Goal: Use online tool/utility

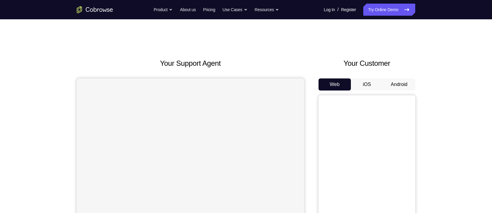
scroll to position [60, 0]
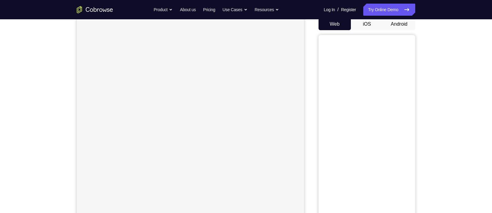
click at [392, 23] on button "Android" at bounding box center [399, 24] width 32 height 12
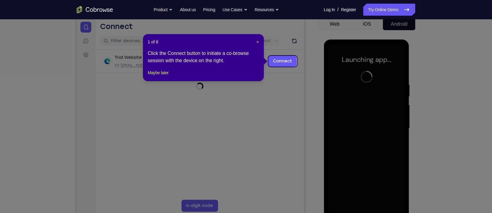
scroll to position [0, 0]
click at [254, 40] on header "1 of 8 ×" at bounding box center [203, 42] width 111 height 6
click at [257, 42] on span "×" at bounding box center [257, 42] width 2 height 5
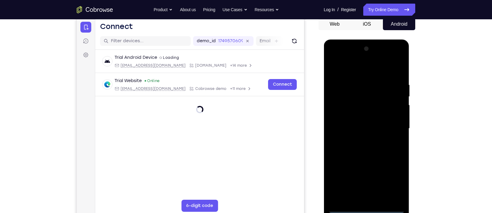
scroll to position [124, 0]
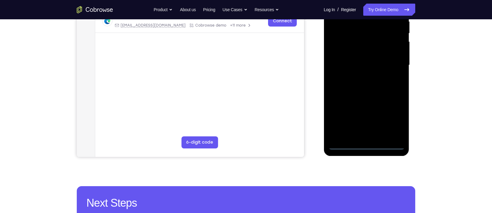
click at [366, 145] on div at bounding box center [366, 65] width 76 height 169
click at [395, 119] on div at bounding box center [366, 65] width 76 height 169
click at [364, 149] on div at bounding box center [366, 65] width 76 height 169
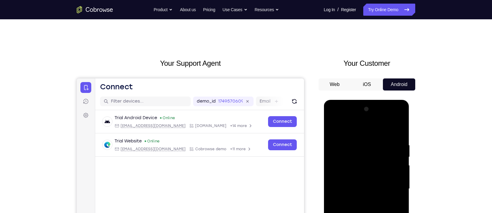
scroll to position [101, 0]
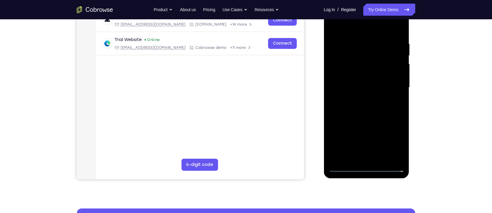
click at [395, 136] on div at bounding box center [366, 87] width 76 height 169
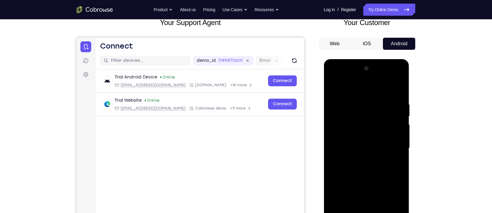
scroll to position [27, 0]
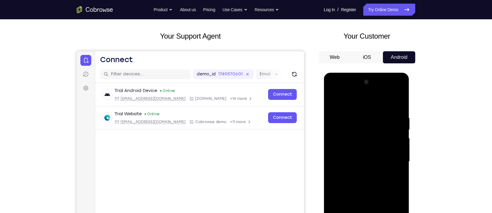
click at [360, 107] on div at bounding box center [366, 161] width 76 height 169
click at [390, 159] on div at bounding box center [366, 161] width 76 height 169
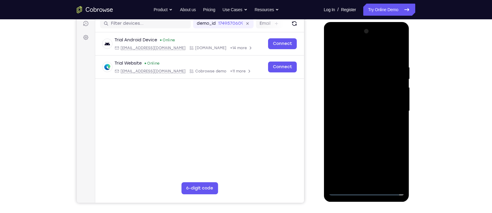
scroll to position [79, 0]
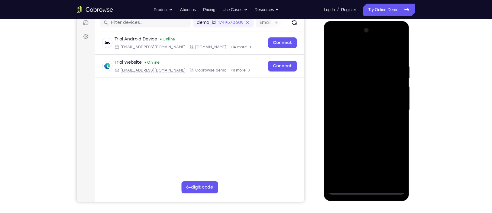
click at [360, 120] on div at bounding box center [366, 110] width 76 height 169
click at [354, 103] on div at bounding box center [366, 110] width 76 height 169
click at [351, 98] on div at bounding box center [366, 110] width 76 height 169
click at [356, 109] on div at bounding box center [366, 110] width 76 height 169
click at [355, 131] on div at bounding box center [366, 110] width 76 height 169
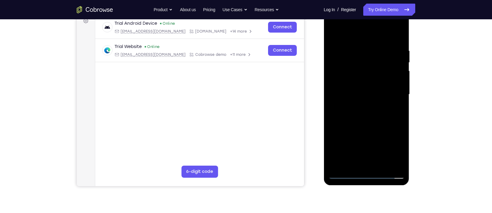
scroll to position [95, 0]
click at [363, 113] on div at bounding box center [366, 93] width 76 height 169
click at [359, 52] on div at bounding box center [366, 93] width 76 height 169
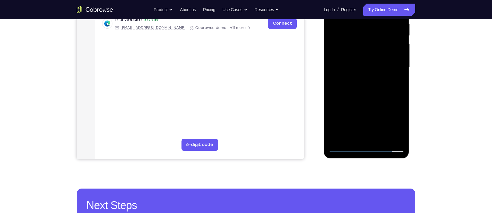
scroll to position [122, 0]
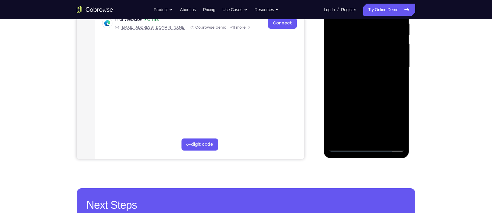
click at [391, 136] on div at bounding box center [366, 67] width 76 height 169
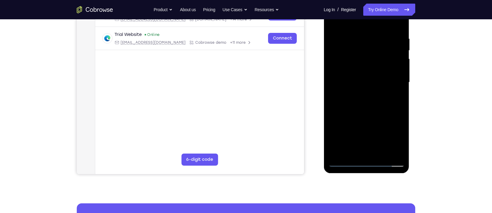
scroll to position [106, 0]
click at [396, 77] on div at bounding box center [366, 82] width 76 height 169
click at [390, 152] on div at bounding box center [366, 82] width 76 height 169
click at [399, 100] on div at bounding box center [366, 82] width 76 height 169
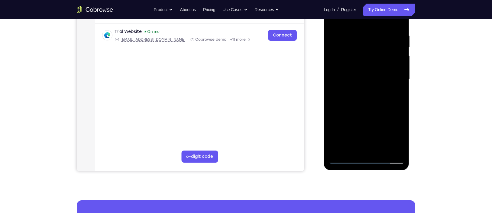
scroll to position [111, 0]
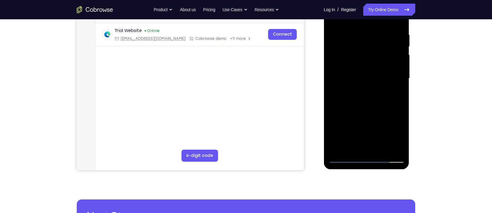
click at [390, 146] on div at bounding box center [366, 78] width 76 height 169
click at [392, 119] on div at bounding box center [366, 78] width 76 height 169
click at [392, 110] on div at bounding box center [366, 78] width 76 height 169
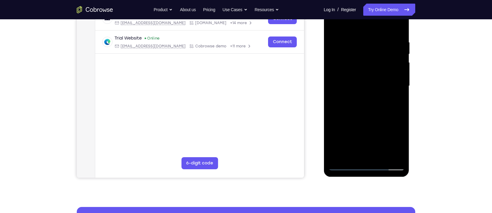
scroll to position [103, 0]
click at [390, 154] on div at bounding box center [366, 85] width 76 height 169
click at [397, 104] on div at bounding box center [366, 85] width 76 height 169
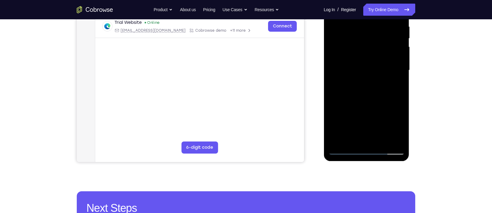
click at [390, 140] on div at bounding box center [366, 70] width 76 height 169
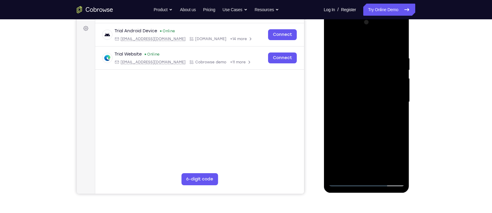
scroll to position [84, 0]
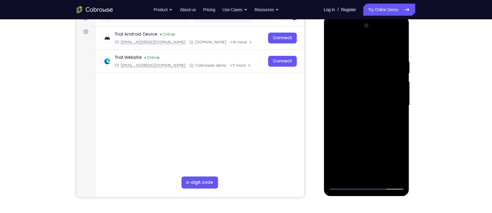
click at [395, 66] on div at bounding box center [366, 105] width 76 height 169
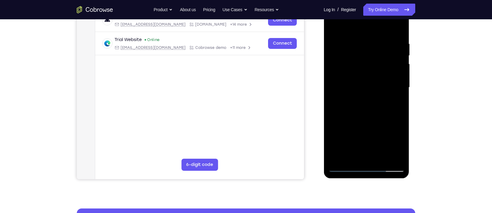
scroll to position [102, 0]
click at [395, 66] on div at bounding box center [366, 87] width 76 height 169
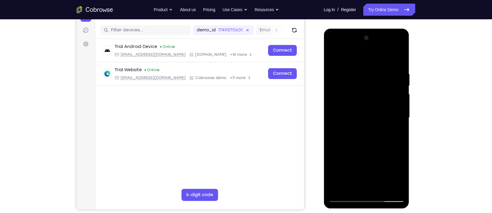
scroll to position [70, 0]
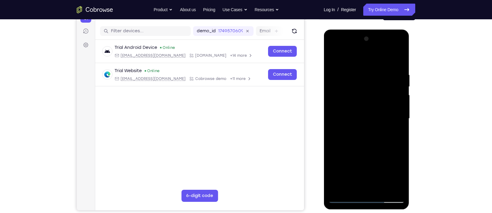
click at [395, 78] on div at bounding box center [366, 118] width 76 height 169
click at [394, 74] on div at bounding box center [366, 118] width 76 height 169
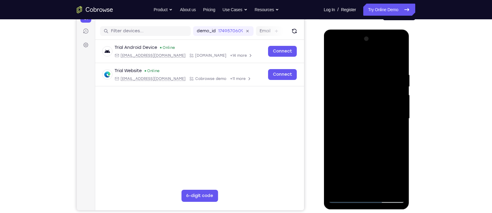
click at [336, 85] on div at bounding box center [366, 118] width 76 height 169
click at [392, 74] on div at bounding box center [366, 118] width 76 height 169
click at [397, 72] on div at bounding box center [366, 118] width 76 height 169
click at [398, 82] on div at bounding box center [366, 118] width 76 height 169
click at [397, 76] on div at bounding box center [366, 118] width 76 height 169
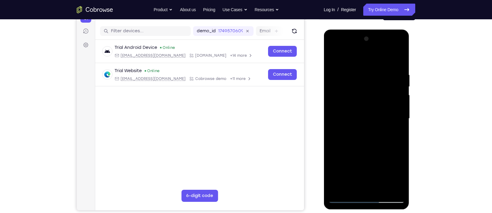
click at [398, 73] on div at bounding box center [366, 118] width 76 height 169
click at [398, 69] on div at bounding box center [366, 118] width 76 height 169
click at [397, 61] on div at bounding box center [366, 118] width 76 height 169
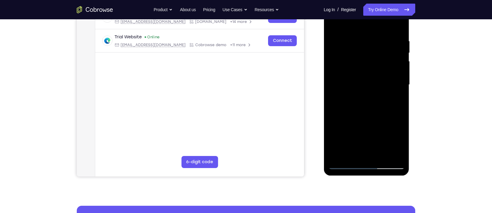
click at [362, 106] on div at bounding box center [366, 84] width 76 height 169
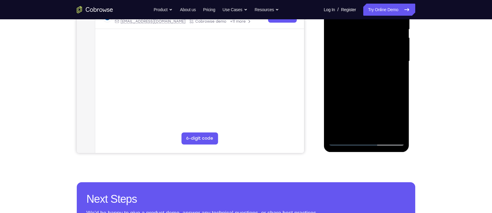
scroll to position [131, 0]
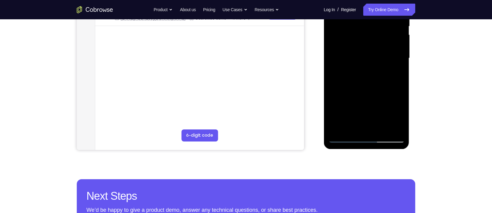
click at [381, 132] on div at bounding box center [366, 58] width 76 height 169
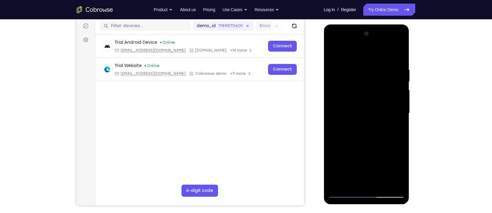
scroll to position [77, 0]
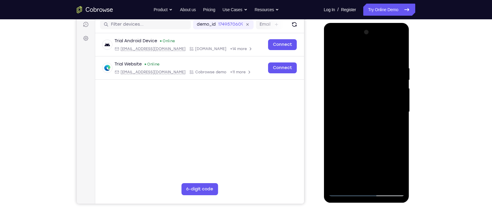
click at [365, 143] on div at bounding box center [366, 111] width 76 height 169
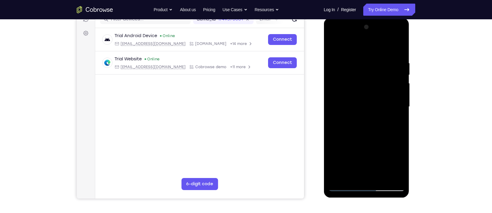
scroll to position [84, 0]
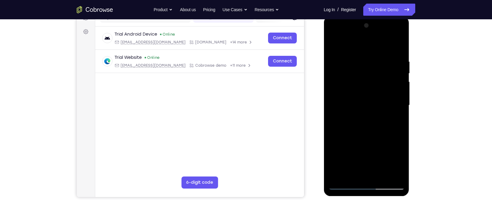
click at [355, 105] on div at bounding box center [366, 105] width 76 height 169
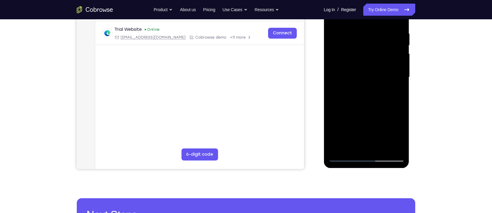
scroll to position [112, 0]
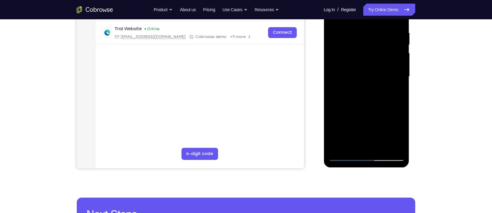
click at [396, 92] on div at bounding box center [366, 76] width 76 height 169
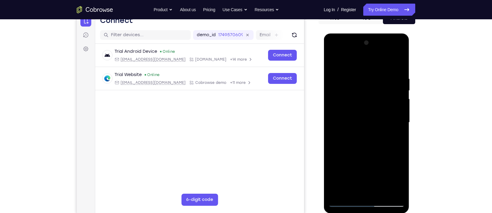
scroll to position [66, 0]
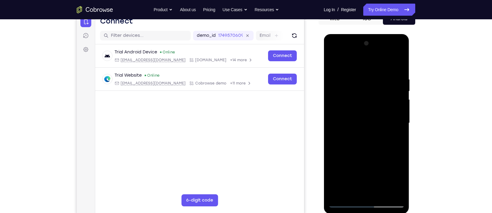
click at [331, 64] on div at bounding box center [366, 123] width 76 height 169
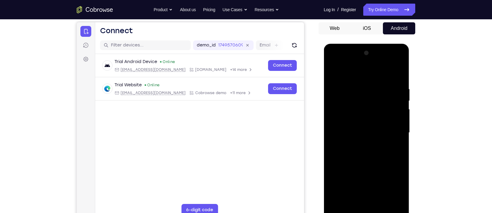
scroll to position [61, 0]
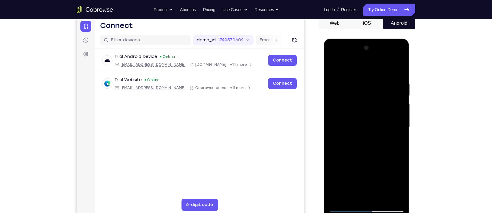
click at [359, 99] on div at bounding box center [366, 127] width 76 height 169
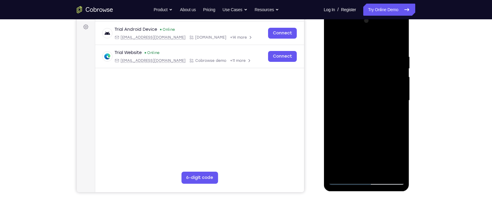
scroll to position [89, 0]
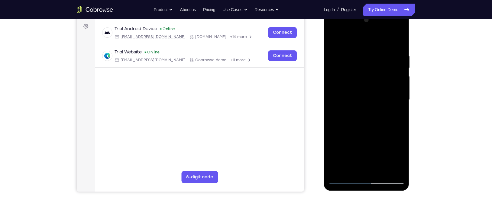
click at [394, 113] on div at bounding box center [366, 99] width 76 height 169
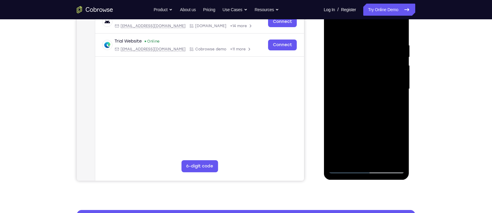
scroll to position [100, 0]
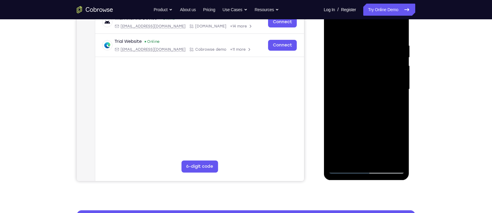
click at [333, 29] on div at bounding box center [366, 89] width 76 height 169
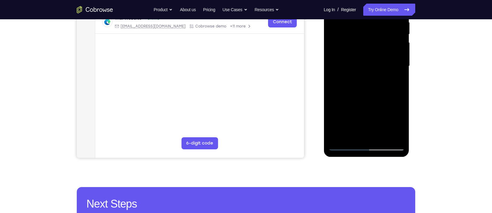
scroll to position [124, 0]
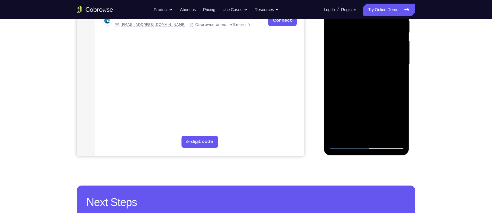
click at [357, 91] on div at bounding box center [366, 64] width 76 height 169
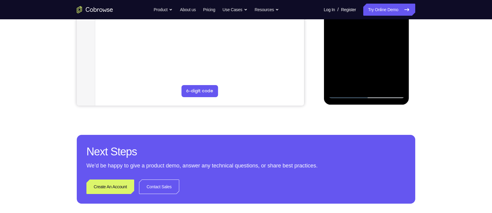
scroll to position [175, 0]
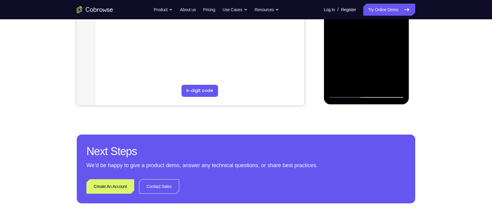
click at [395, 28] on div at bounding box center [366, 13] width 76 height 169
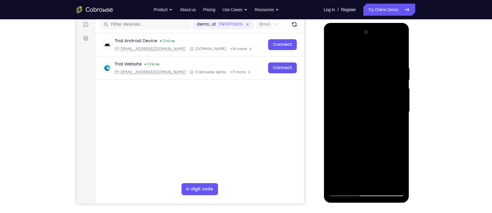
scroll to position [76, 0]
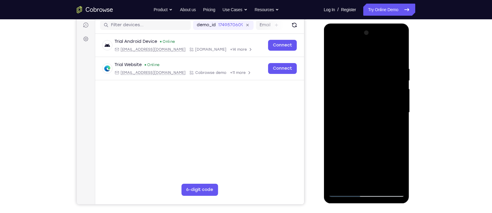
click at [334, 53] on div at bounding box center [366, 112] width 76 height 169
click at [334, 52] on div at bounding box center [366, 112] width 76 height 169
drag, startPoint x: 356, startPoint y: 79, endPoint x: 363, endPoint y: 107, distance: 28.9
click at [363, 107] on div at bounding box center [366, 112] width 76 height 169
click at [358, 64] on div at bounding box center [366, 112] width 76 height 169
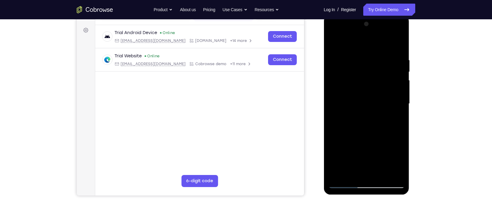
scroll to position [85, 0]
click at [403, 73] on div at bounding box center [366, 104] width 76 height 169
click at [397, 84] on div at bounding box center [366, 104] width 76 height 169
click at [394, 70] on div at bounding box center [366, 104] width 76 height 169
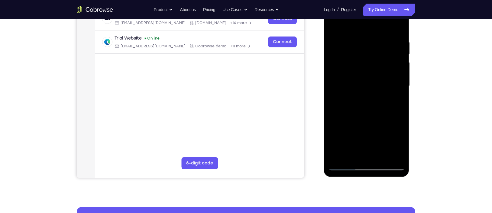
scroll to position [103, 0]
click at [398, 79] on div at bounding box center [366, 85] width 76 height 169
click at [397, 85] on div at bounding box center [366, 85] width 76 height 169
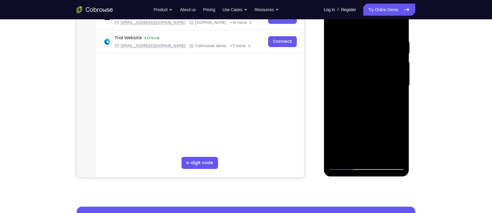
click at [397, 85] on div at bounding box center [366, 85] width 76 height 169
click at [395, 77] on div at bounding box center [366, 85] width 76 height 169
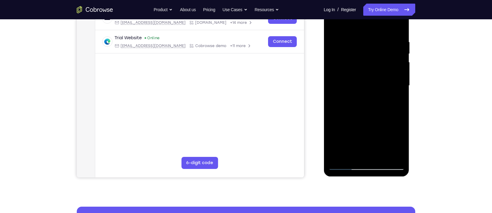
click at [395, 77] on div at bounding box center [366, 85] width 76 height 169
click at [395, 47] on div at bounding box center [366, 85] width 76 height 169
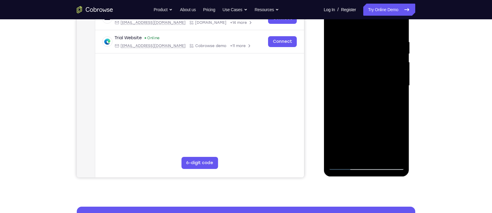
click at [395, 47] on div at bounding box center [366, 85] width 76 height 169
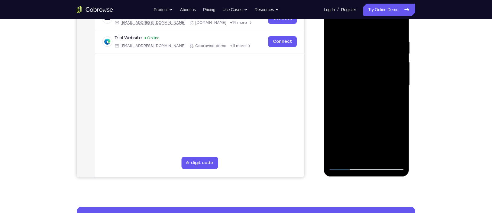
click at [395, 47] on div at bounding box center [366, 85] width 76 height 169
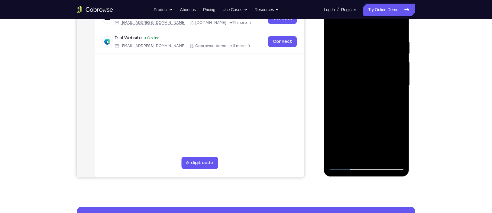
click at [395, 47] on div at bounding box center [366, 85] width 76 height 169
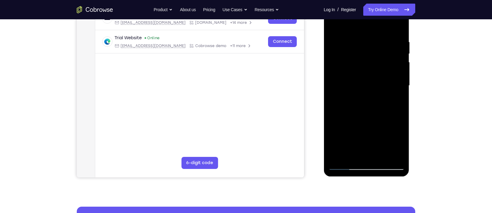
click at [395, 47] on div at bounding box center [366, 85] width 76 height 169
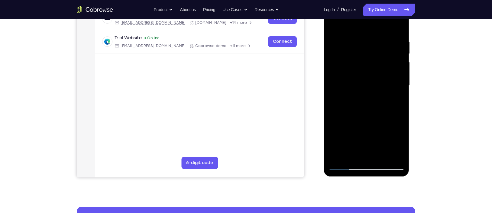
click at [395, 47] on div at bounding box center [366, 85] width 76 height 169
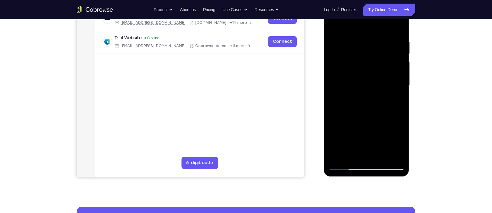
click at [395, 47] on div at bounding box center [366, 85] width 76 height 169
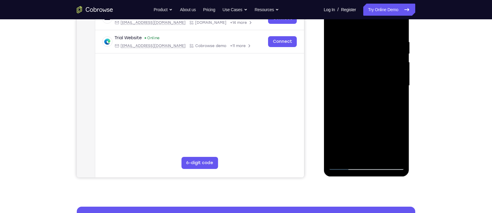
click at [395, 47] on div at bounding box center [366, 85] width 76 height 169
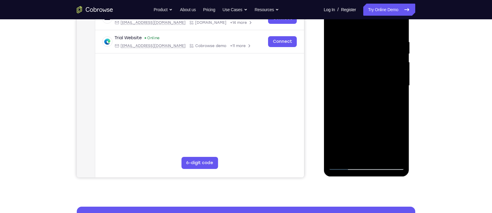
click at [395, 47] on div at bounding box center [366, 85] width 76 height 169
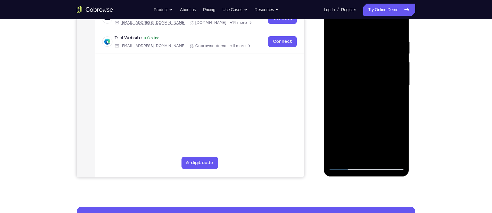
click at [395, 47] on div at bounding box center [366, 85] width 76 height 169
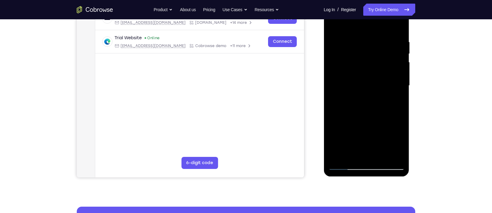
click at [395, 47] on div at bounding box center [366, 85] width 76 height 169
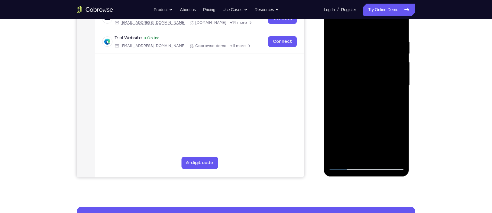
click at [395, 47] on div at bounding box center [366, 85] width 76 height 169
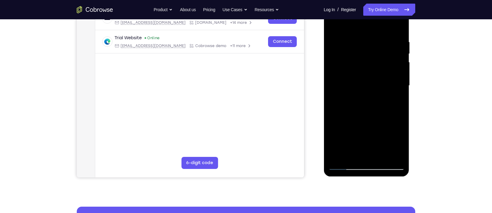
click at [395, 47] on div at bounding box center [366, 85] width 76 height 169
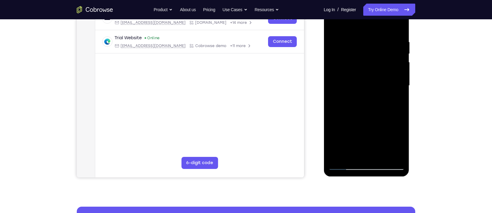
click at [395, 47] on div at bounding box center [366, 85] width 76 height 169
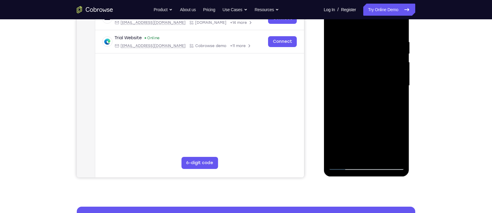
click at [395, 47] on div at bounding box center [366, 85] width 76 height 169
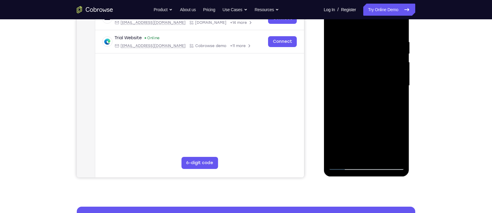
click at [395, 47] on div at bounding box center [366, 85] width 76 height 169
click at [397, 59] on div at bounding box center [366, 85] width 76 height 169
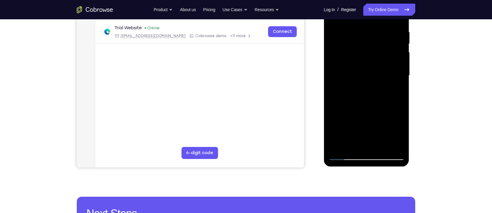
scroll to position [115, 0]
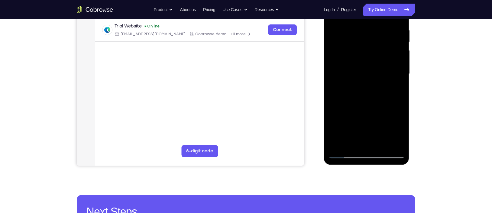
click at [397, 59] on div at bounding box center [366, 73] width 76 height 169
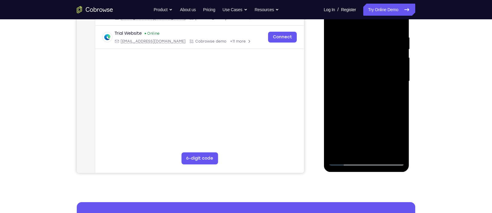
click at [399, 60] on div at bounding box center [366, 81] width 76 height 169
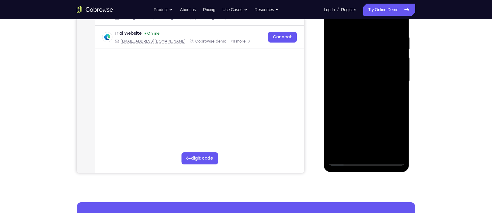
click at [399, 60] on div at bounding box center [366, 81] width 76 height 169
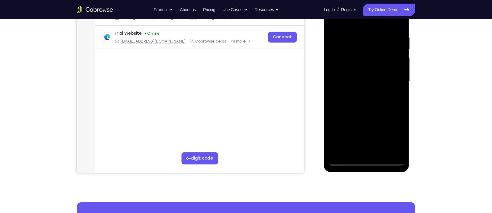
click at [399, 60] on div at bounding box center [366, 81] width 76 height 169
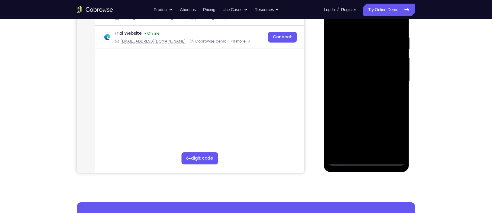
click at [399, 60] on div at bounding box center [366, 81] width 76 height 169
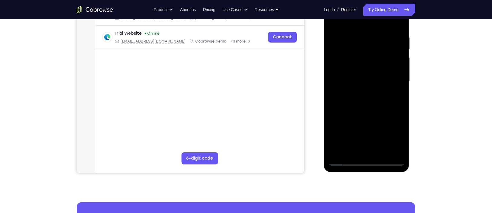
click at [399, 60] on div at bounding box center [366, 81] width 76 height 169
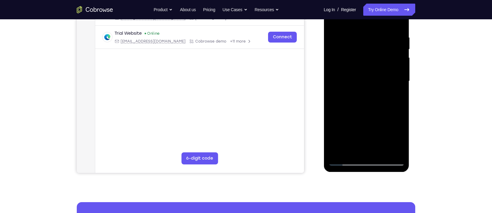
click at [399, 60] on div at bounding box center [366, 81] width 76 height 169
click at [394, 98] on div at bounding box center [366, 81] width 76 height 169
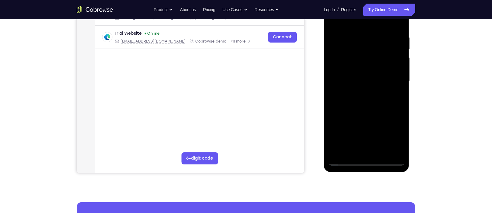
click at [400, 62] on div at bounding box center [366, 81] width 76 height 169
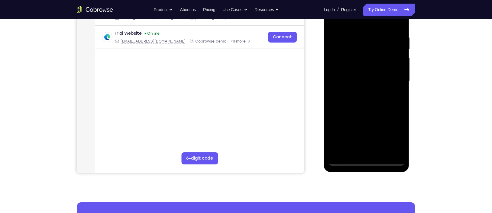
click at [400, 62] on div at bounding box center [366, 81] width 76 height 169
click at [397, 24] on div at bounding box center [366, 81] width 76 height 169
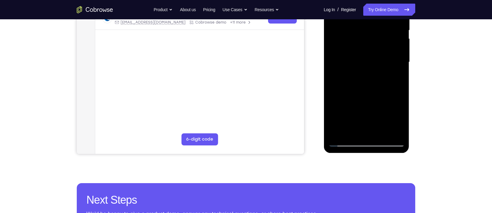
scroll to position [127, 0]
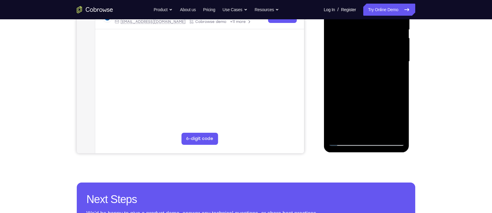
drag, startPoint x: 374, startPoint y: 83, endPoint x: 381, endPoint y: 124, distance: 41.4
click at [381, 124] on div at bounding box center [366, 61] width 76 height 169
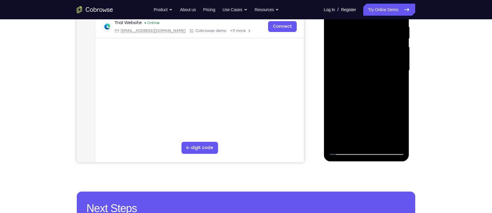
scroll to position [118, 0]
click at [379, 142] on div at bounding box center [366, 70] width 76 height 169
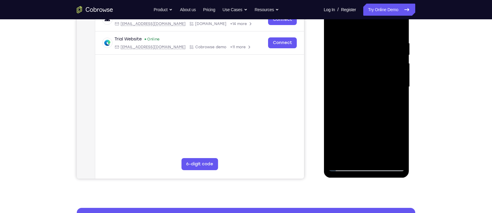
scroll to position [102, 0]
click at [358, 85] on div at bounding box center [366, 87] width 76 height 169
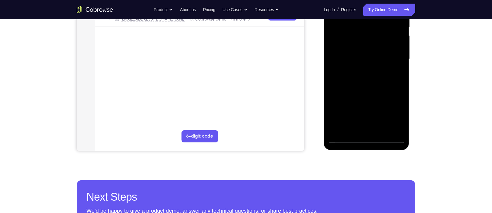
scroll to position [130, 0]
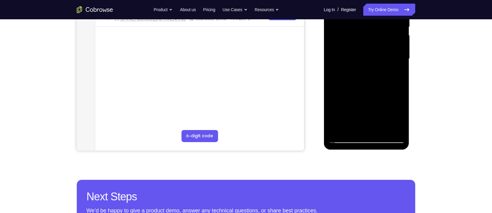
click at [343, 116] on div at bounding box center [366, 58] width 76 height 169
click at [356, 116] on div at bounding box center [366, 58] width 76 height 169
click at [347, 65] on div at bounding box center [366, 58] width 76 height 169
click at [348, 129] on div at bounding box center [366, 58] width 76 height 169
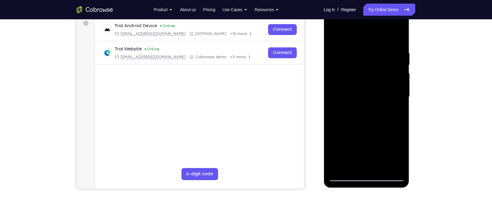
scroll to position [92, 0]
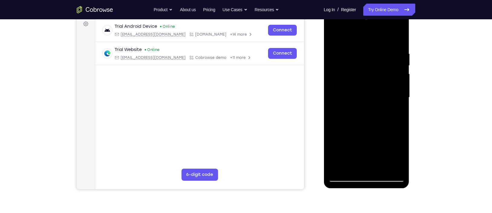
click at [334, 40] on div at bounding box center [366, 97] width 76 height 169
drag, startPoint x: 391, startPoint y: 64, endPoint x: 341, endPoint y: 71, distance: 50.3
click at [341, 71] on div at bounding box center [366, 97] width 76 height 169
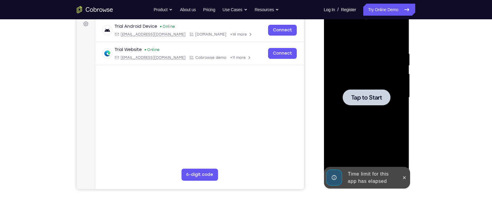
click at [372, 95] on span "Tap to Start" at bounding box center [366, 98] width 31 height 6
